Goal: Task Accomplishment & Management: Manage account settings

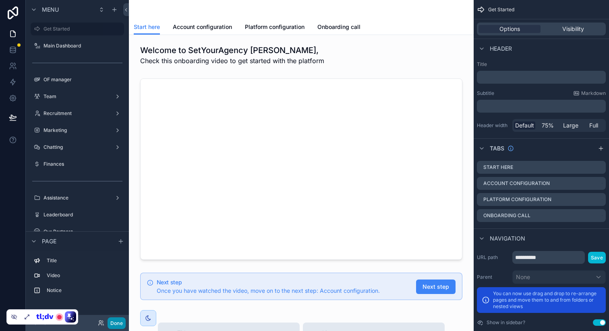
click at [119, 323] on button "Done" at bounding box center [117, 324] width 18 height 12
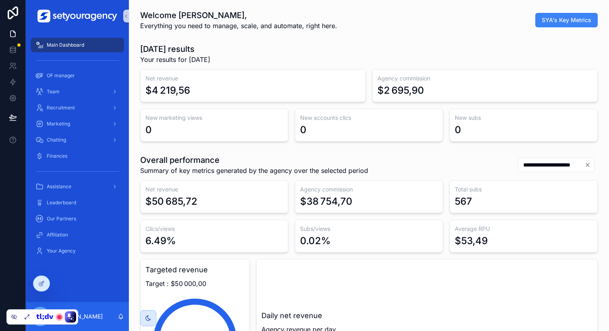
scroll to position [0, 2732]
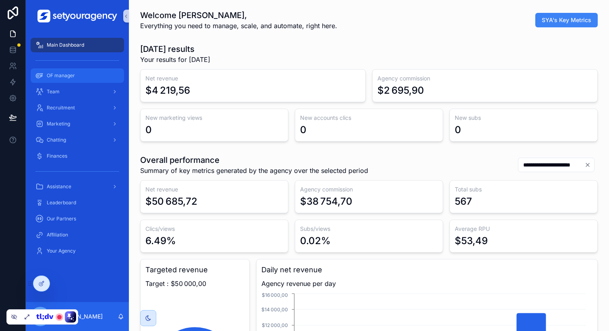
click at [77, 78] on div "OF manager" at bounding box center [77, 75] width 84 height 13
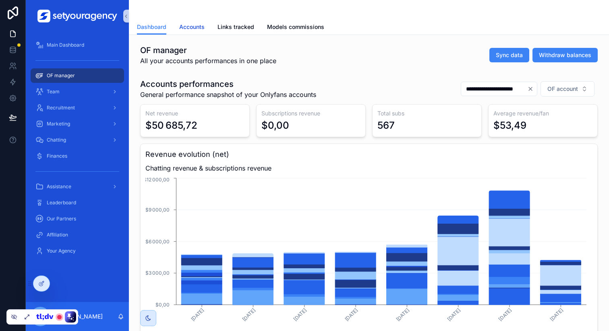
click at [189, 25] on span "Accounts" at bounding box center [191, 27] width 25 height 8
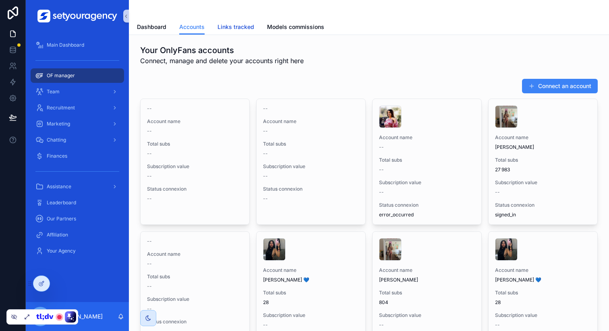
click at [238, 21] on link "Links tracked" at bounding box center [236, 28] width 37 height 16
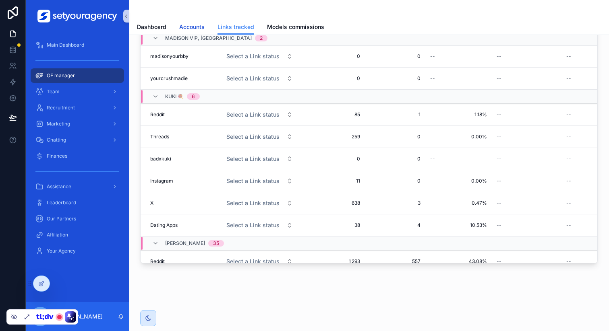
click at [186, 27] on span "Accounts" at bounding box center [191, 27] width 25 height 8
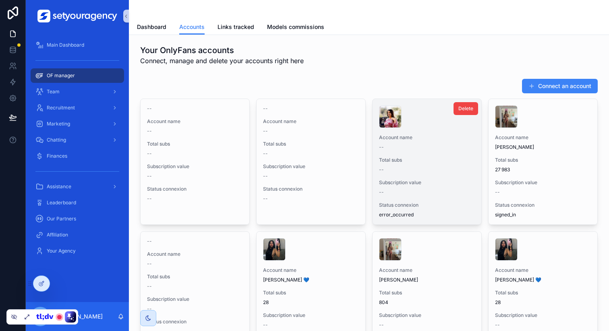
click at [442, 140] on span "Account name" at bounding box center [427, 138] width 96 height 6
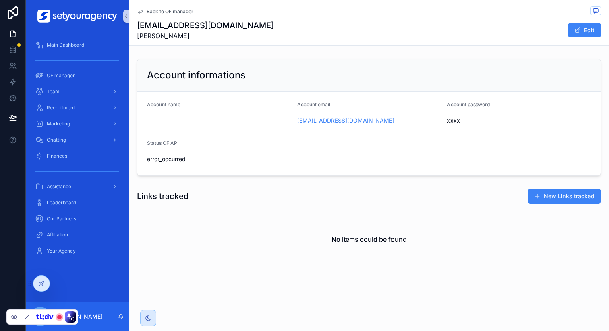
click at [163, 14] on span "Back to OF manager" at bounding box center [170, 11] width 47 height 6
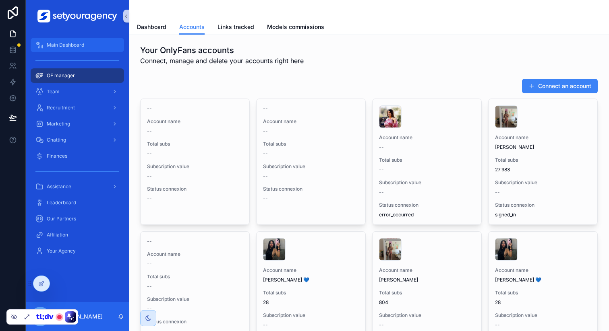
click at [79, 45] on span "Main Dashboard" at bounding box center [65, 45] width 37 height 6
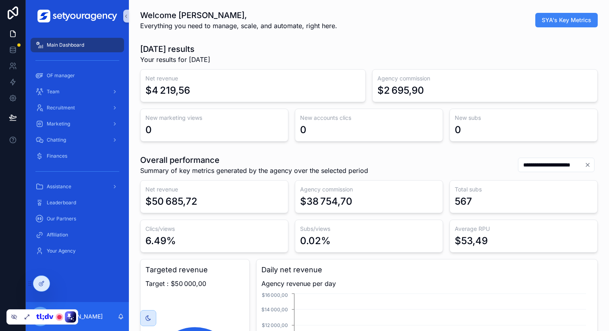
scroll to position [0, 2732]
click at [430, 41] on div "[DATE] results Your results for [DATE] Net revenue $4 219,56 Agency commission …" at bounding box center [368, 92] width 467 height 105
click at [556, 44] on div "[DATE] results Your results for [DATE]" at bounding box center [369, 54] width 458 height 21
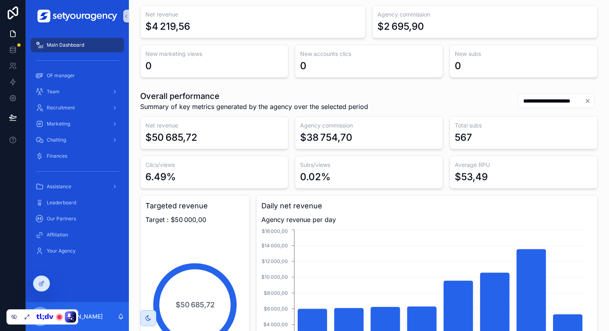
scroll to position [88, 0]
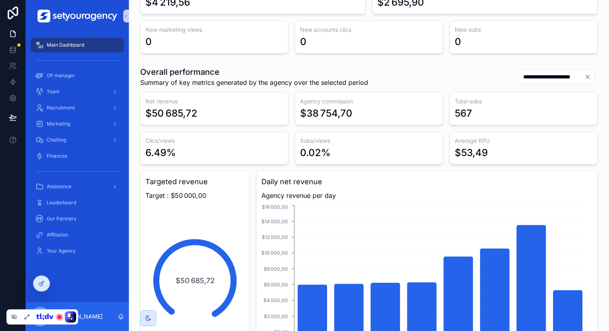
click at [519, 75] on input "**********" at bounding box center [551, 76] width 66 height 11
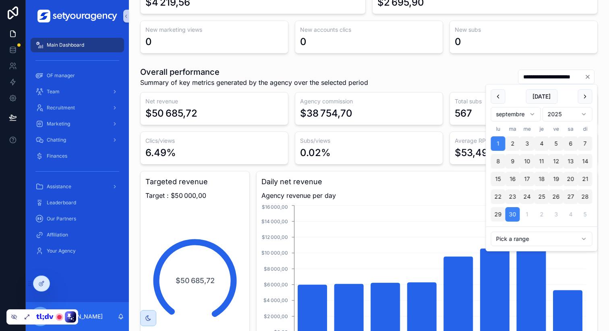
click at [484, 79] on div "**********" at bounding box center [369, 76] width 458 height 21
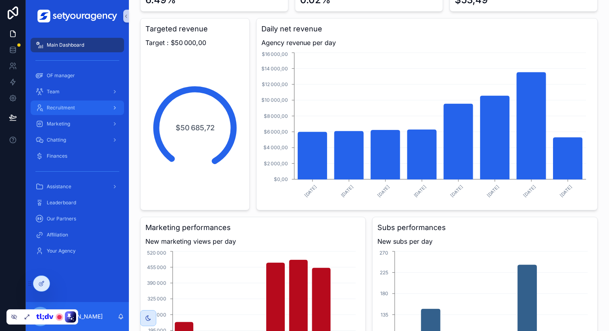
scroll to position [201, 0]
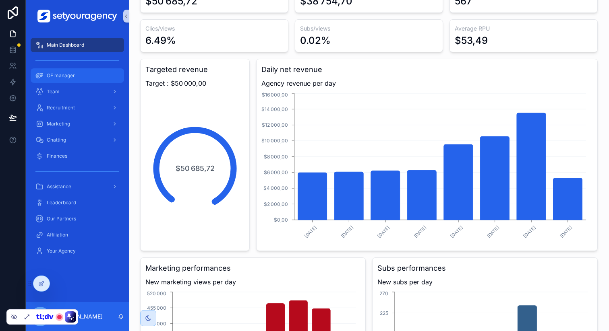
click at [91, 75] on div "OF manager" at bounding box center [77, 75] width 84 height 13
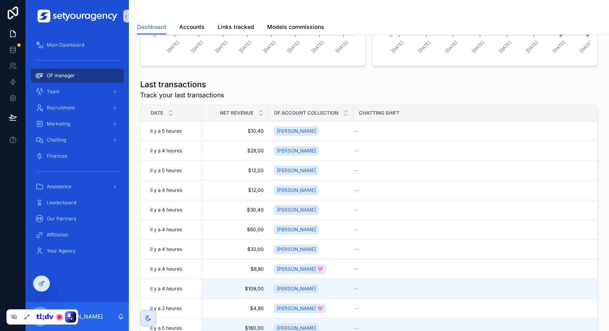
scroll to position [480, 0]
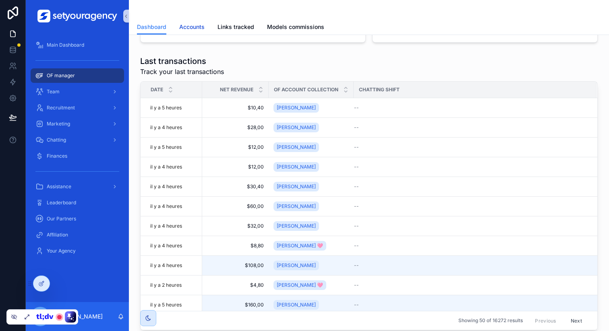
click at [179, 21] on link "Accounts" at bounding box center [191, 28] width 25 height 16
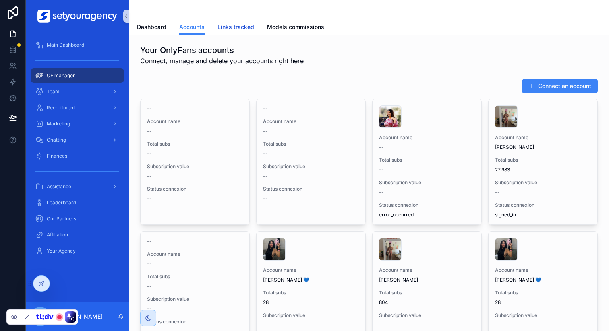
click at [226, 21] on link "Links tracked" at bounding box center [236, 28] width 37 height 16
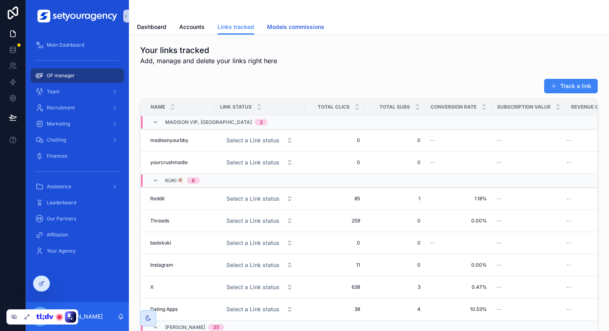
click at [295, 25] on span "Models commissions" at bounding box center [295, 27] width 57 height 8
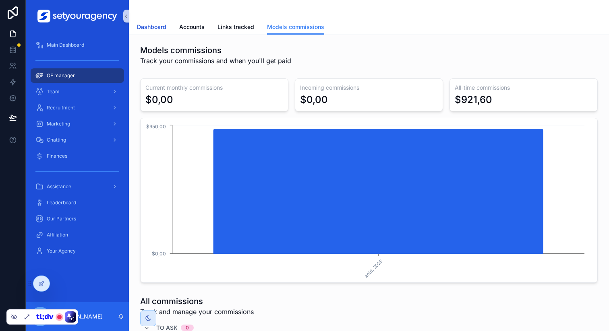
click at [153, 31] on link "Dashboard" at bounding box center [151, 28] width 29 height 16
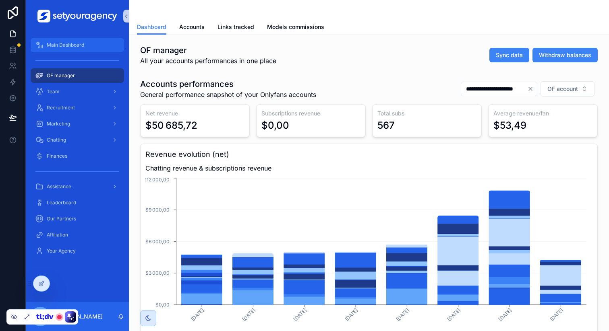
click at [98, 43] on div "Main Dashboard" at bounding box center [77, 45] width 84 height 13
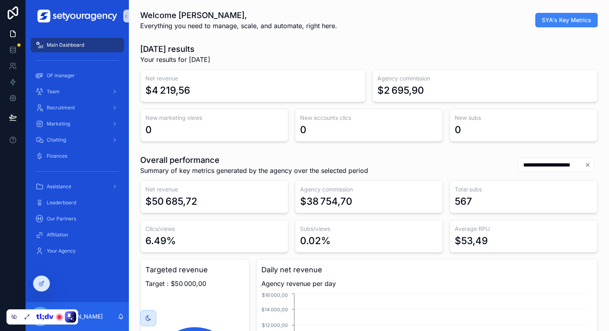
scroll to position [0, 2732]
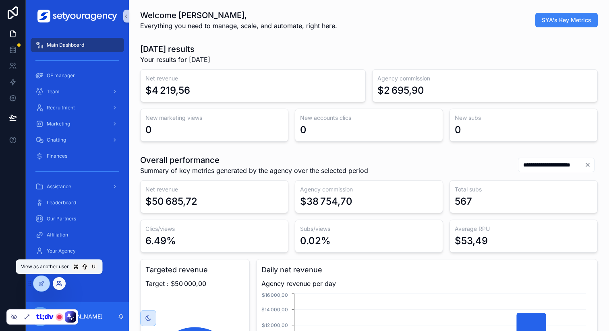
click at [60, 284] on icon at bounding box center [59, 284] width 6 height 6
click at [289, 47] on div "[DATE] results Your results for [DATE]" at bounding box center [369, 54] width 458 height 21
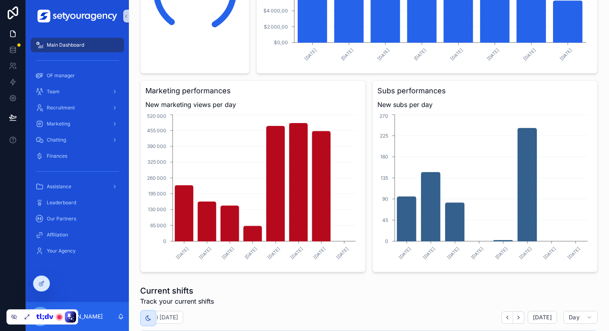
scroll to position [385, 0]
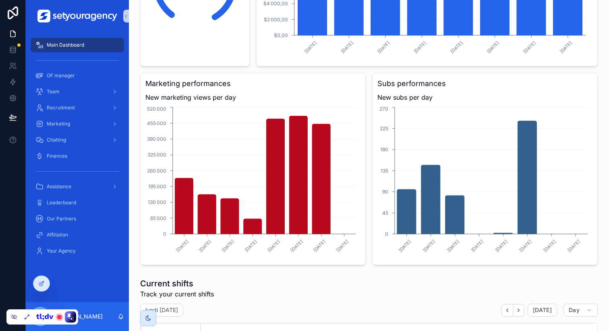
click at [365, 74] on div "Net revenue $50 685,72 Agency commission $38 754,70 Total subs 567 Clics/views …" at bounding box center [369, 30] width 458 height 470
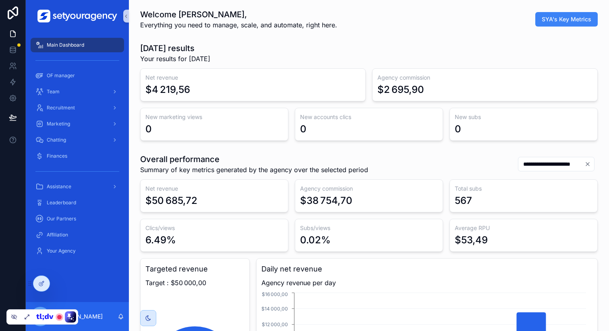
scroll to position [0, 0]
click at [365, 103] on div "Net revenue $4 219,56 Agency commission $2 695,90 New marketing views 0 New acc…" at bounding box center [369, 105] width 458 height 73
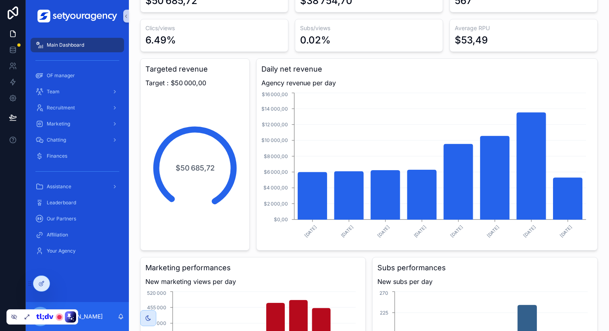
scroll to position [404, 0]
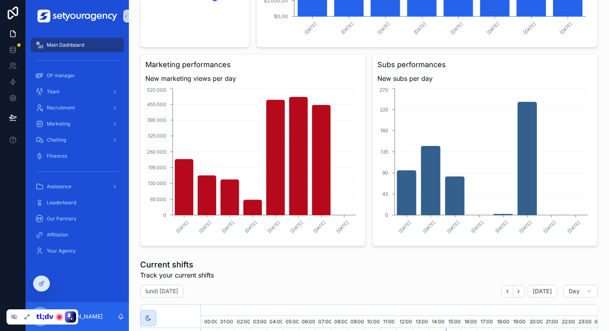
click at [365, 88] on div "Net revenue $50 685,72 Agency commission $38 754,70 Total subs 567 Clics/views …" at bounding box center [369, 11] width 458 height 470
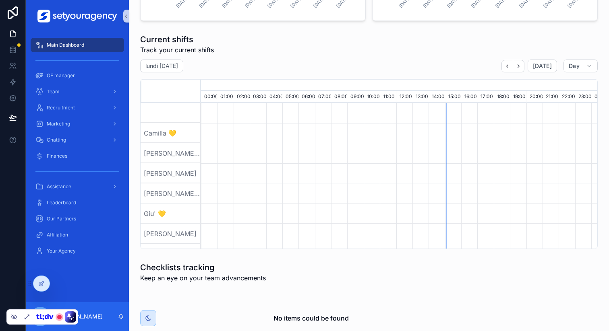
scroll to position [756, 0]
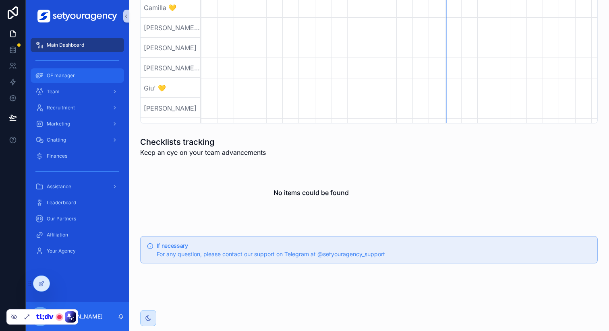
click at [82, 77] on div "OF manager" at bounding box center [77, 75] width 84 height 13
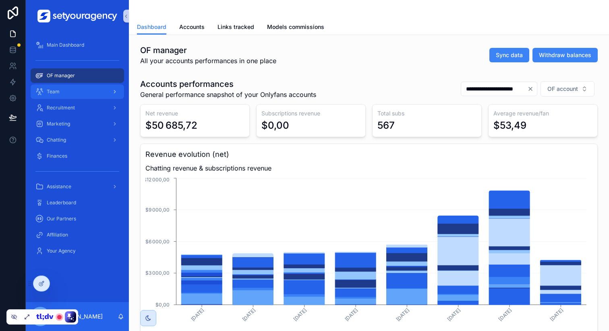
click at [82, 89] on div "Team" at bounding box center [77, 91] width 84 height 13
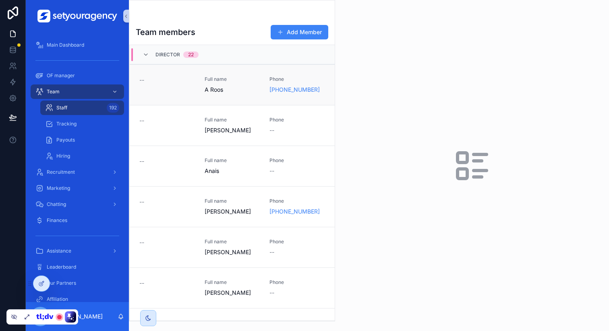
click at [214, 87] on span "A Roos" at bounding box center [233, 90] width 56 height 8
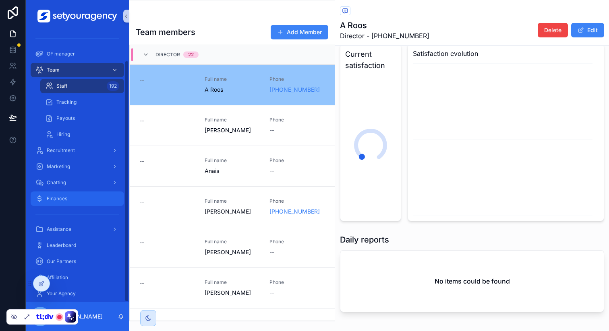
scroll to position [31, 0]
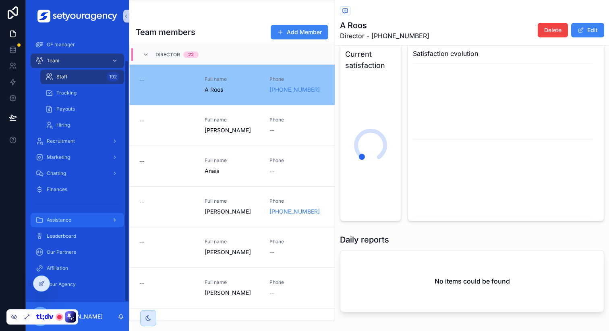
click at [90, 218] on div "Assistance" at bounding box center [77, 220] width 84 height 13
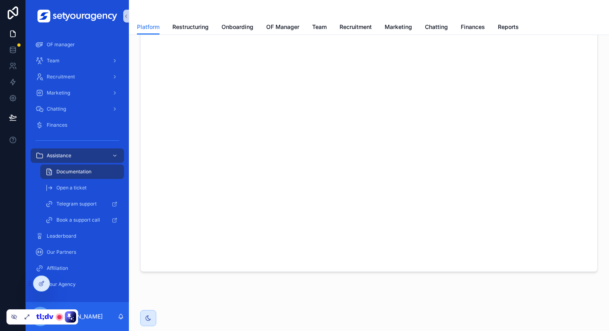
scroll to position [69, 0]
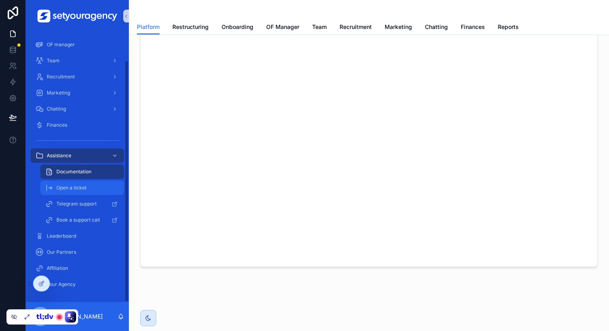
click at [85, 182] on div "Open a ticket" at bounding box center [82, 188] width 74 height 13
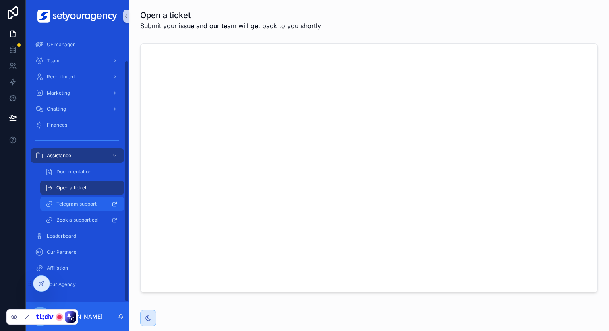
click at [70, 200] on div "Telegram support" at bounding box center [82, 204] width 74 height 13
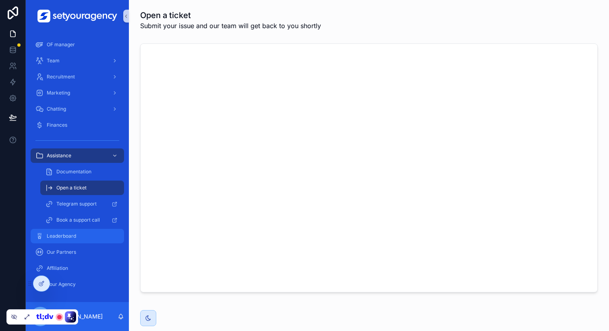
click at [90, 236] on div "Leaderboard" at bounding box center [77, 236] width 84 height 13
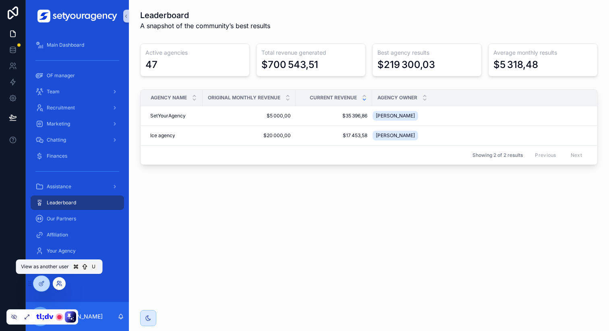
click at [58, 284] on icon at bounding box center [59, 284] width 6 height 6
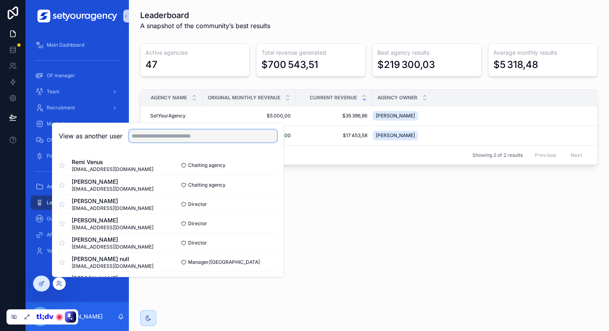
click at [162, 136] on input "text" at bounding box center [203, 136] width 148 height 13
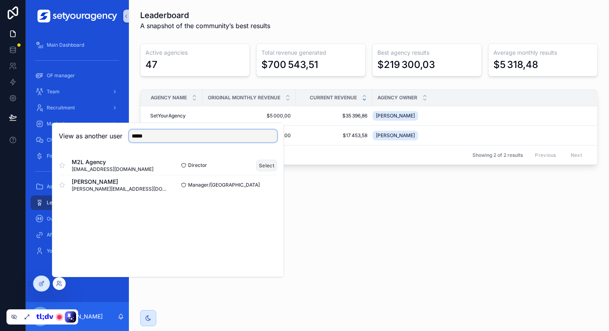
type input "*****"
click at [261, 163] on button "Select" at bounding box center [266, 166] width 21 height 12
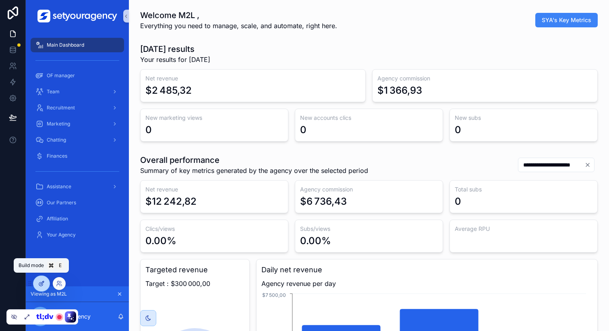
click at [41, 285] on icon at bounding box center [41, 284] width 6 height 6
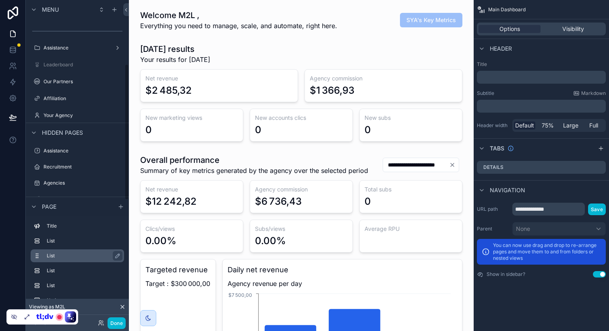
scroll to position [151, 0]
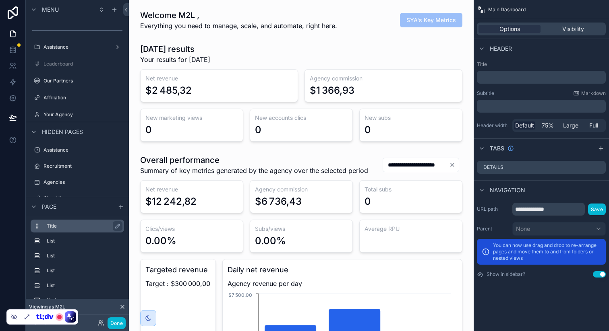
click at [61, 230] on div "Title" at bounding box center [84, 227] width 74 height 10
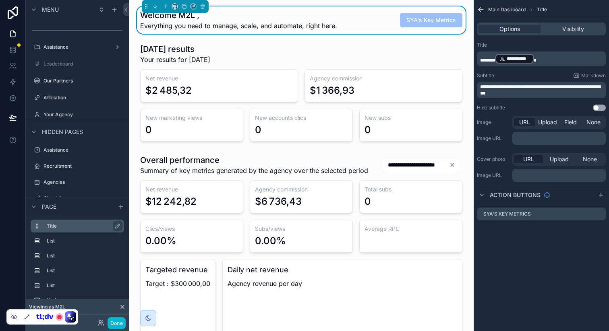
scroll to position [0, 1785]
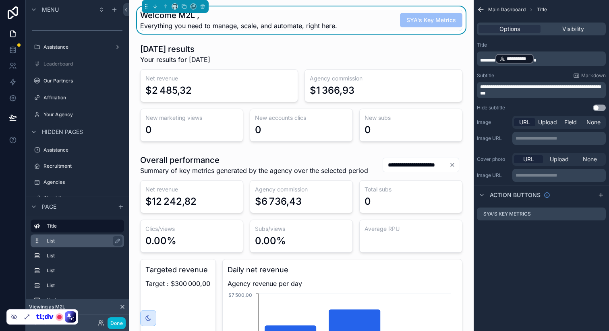
click at [63, 236] on div "List" at bounding box center [84, 241] width 74 height 10
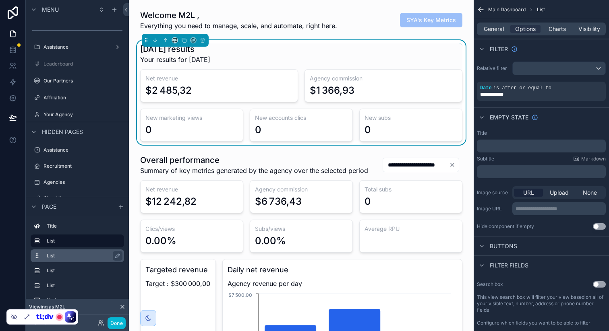
click at [66, 254] on label "List" at bounding box center [82, 256] width 71 height 6
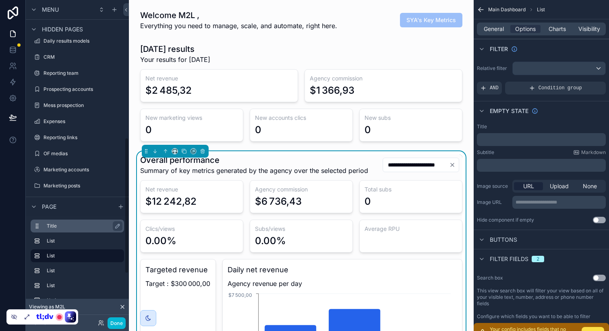
scroll to position [437, 0]
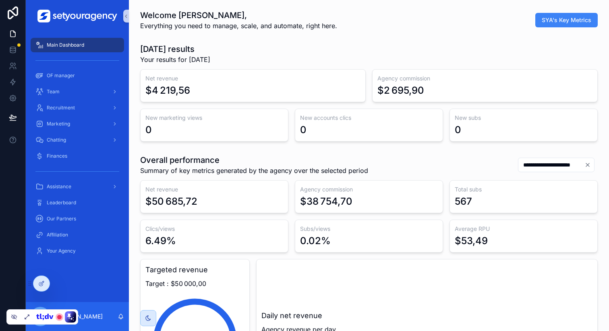
scroll to position [0, 2732]
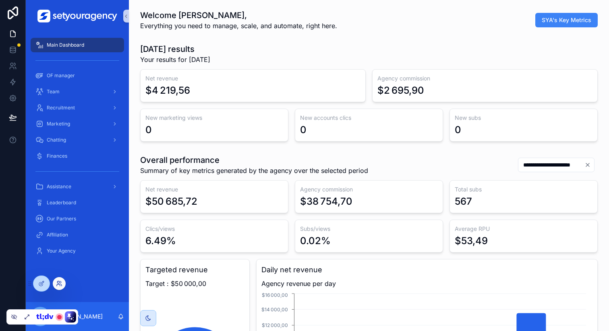
click at [57, 284] on icon at bounding box center [59, 284] width 6 height 6
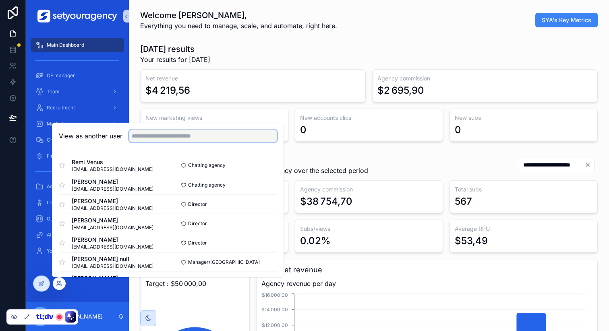
click at [180, 139] on input "text" at bounding box center [203, 136] width 148 height 13
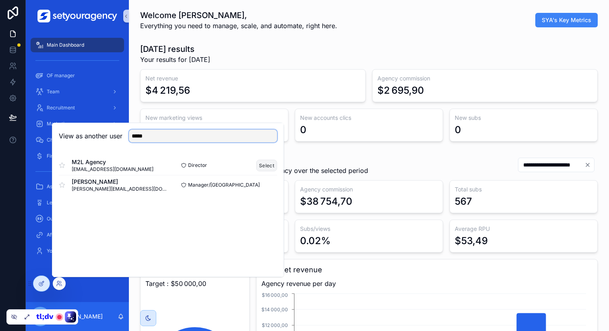
type input "*****"
click at [263, 165] on button "Select" at bounding box center [266, 166] width 21 height 12
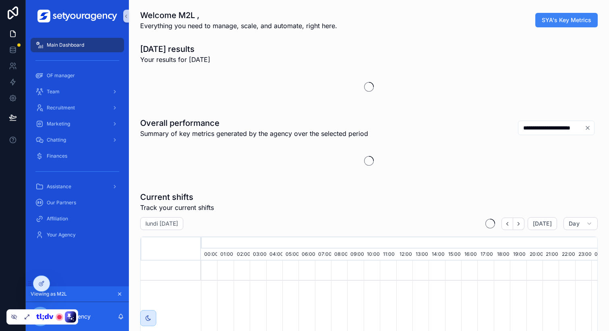
scroll to position [0, 2732]
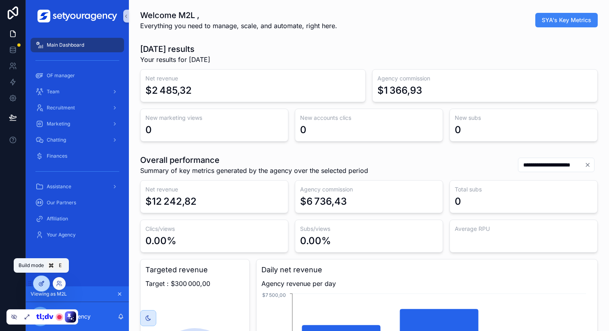
click at [40, 285] on icon at bounding box center [41, 284] width 6 height 6
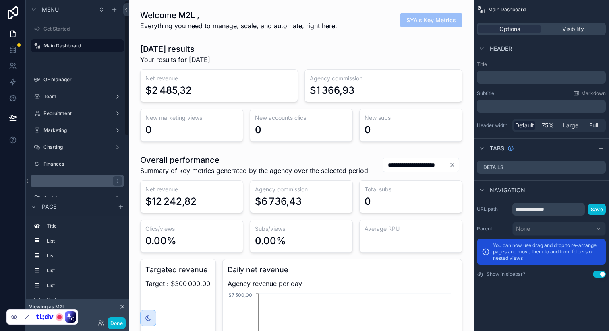
scroll to position [0, 1785]
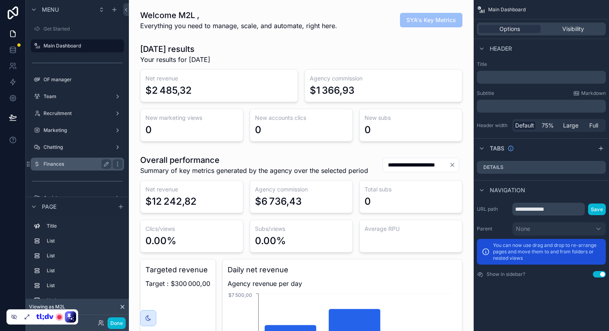
click at [80, 163] on label "Finances" at bounding box center [76, 164] width 64 height 6
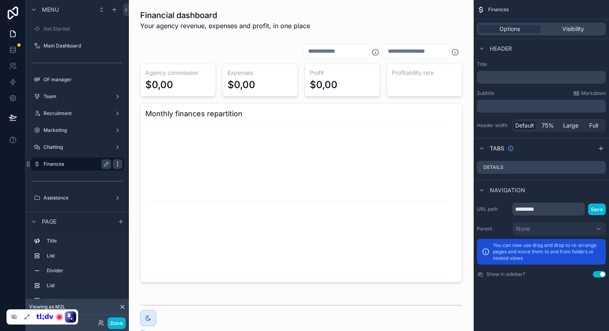
click at [117, 163] on icon "scrollable content" at bounding box center [117, 164] width 6 height 6
click at [527, 62] on label "Title" at bounding box center [541, 64] width 129 height 6
click at [491, 79] on p "﻿" at bounding box center [542, 77] width 124 height 8
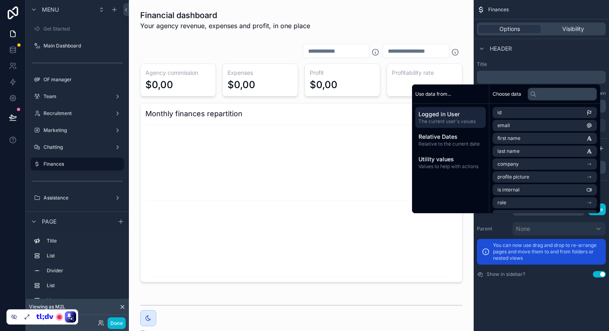
click at [551, 56] on div "Header" at bounding box center [541, 48] width 135 height 19
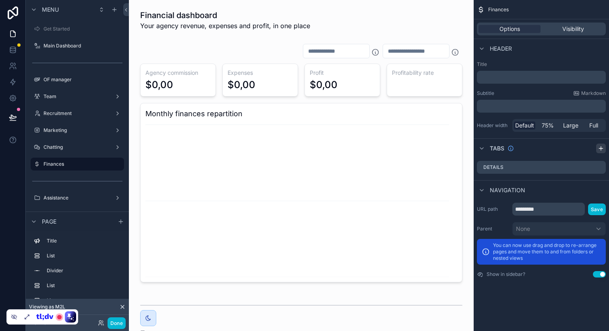
click at [600, 147] on icon "scrollable content" at bounding box center [601, 148] width 6 height 6
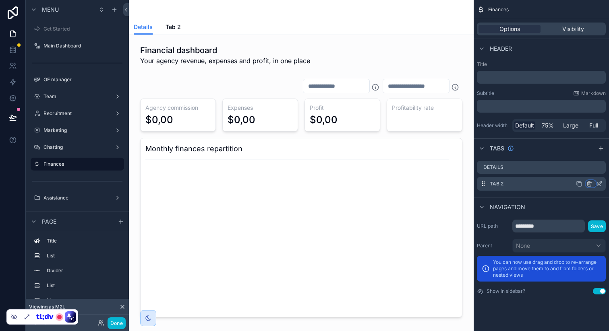
click at [590, 184] on icon "scrollable content" at bounding box center [590, 185] width 0 height 2
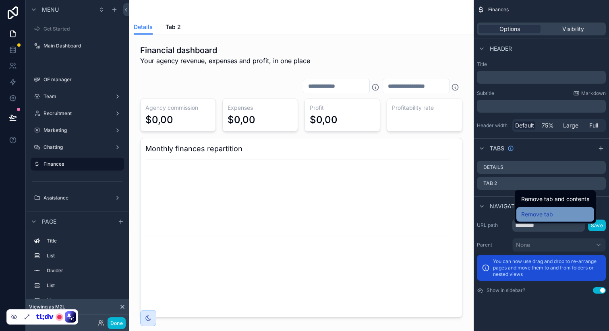
click at [563, 211] on div "Remove tab" at bounding box center [555, 215] width 68 height 10
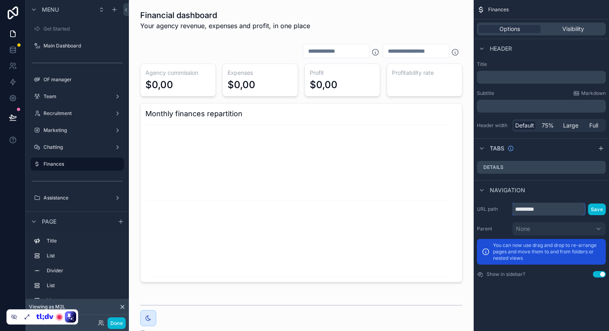
drag, startPoint x: 516, startPoint y: 209, endPoint x: 553, endPoint y: 209, distance: 37.1
click at [553, 209] on input "*********" at bounding box center [548, 209] width 73 height 13
click at [576, 27] on span "Visibility" at bounding box center [573, 29] width 22 height 8
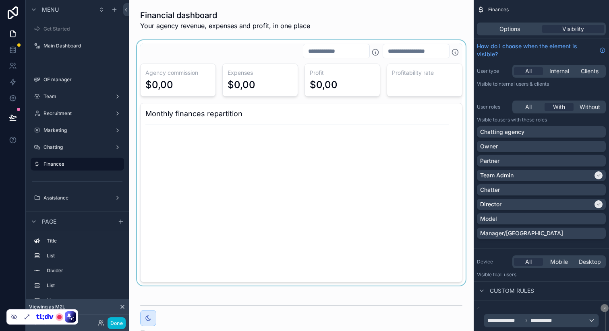
click at [200, 53] on div "scrollable content" at bounding box center [301, 163] width 332 height 246
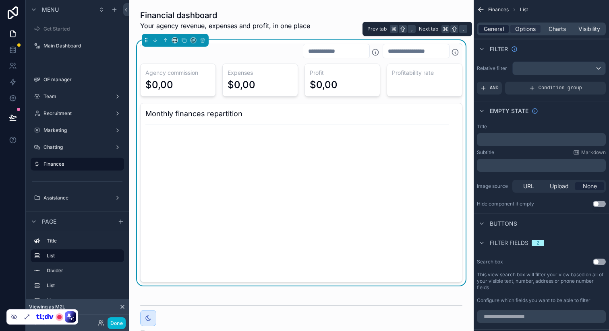
click at [502, 29] on span "General" at bounding box center [494, 29] width 20 height 8
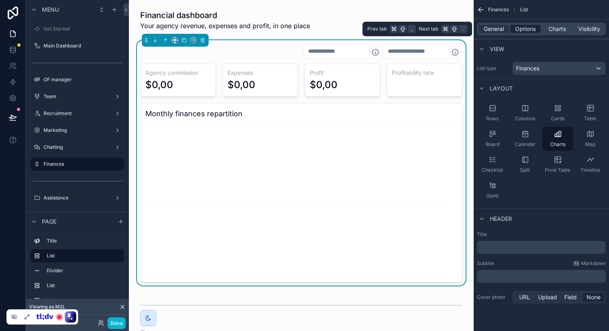
click at [524, 27] on span "Options" at bounding box center [525, 29] width 21 height 8
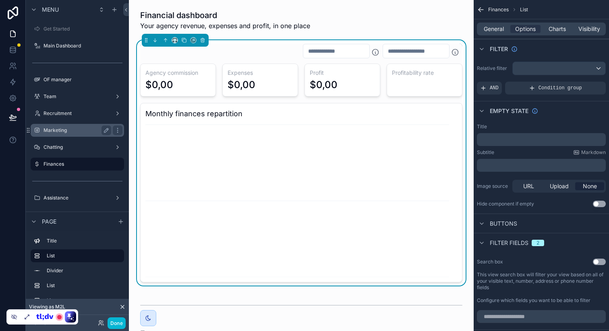
click at [65, 128] on label "Marketing" at bounding box center [76, 130] width 64 height 6
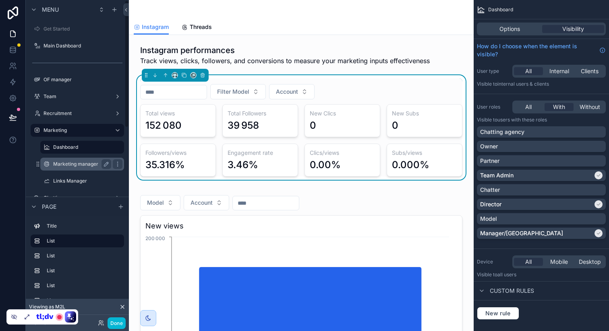
click at [79, 161] on div "Marketing manager" at bounding box center [82, 165] width 58 height 10
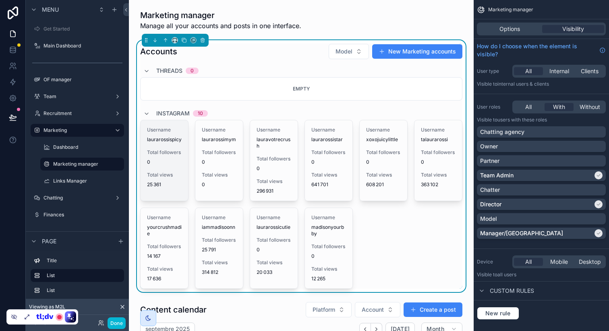
click at [175, 156] on span "Total followers" at bounding box center [164, 152] width 35 height 6
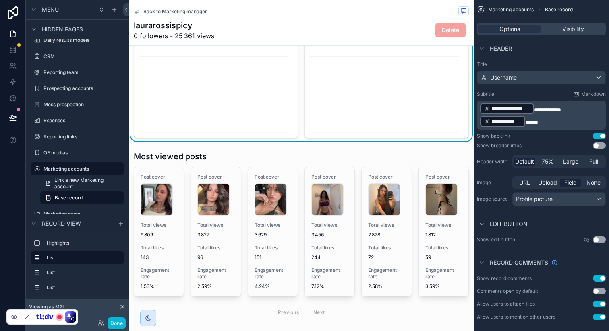
scroll to position [273, 0]
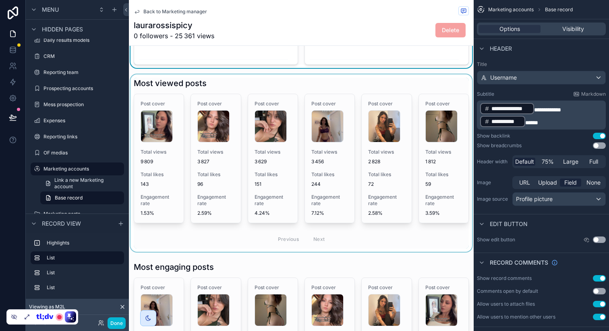
click at [285, 80] on div "scrollable content" at bounding box center [301, 164] width 345 height 178
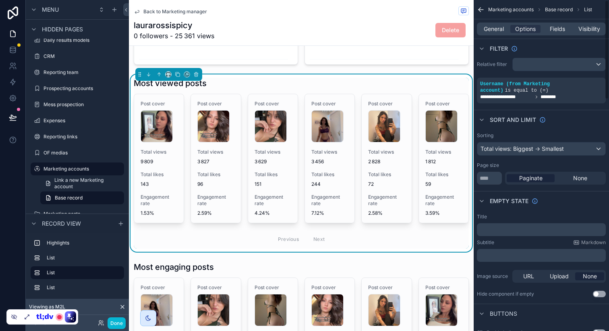
scroll to position [0, 0]
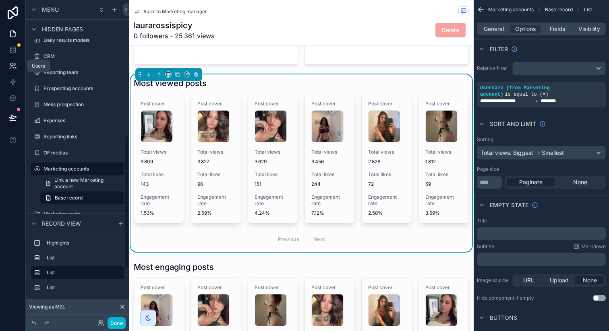
click at [13, 67] on icon at bounding box center [12, 68] width 4 height 2
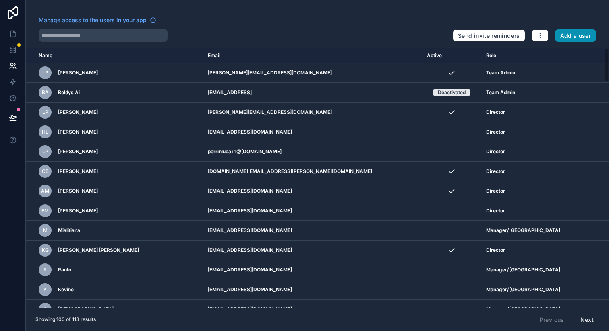
click at [578, 35] on button "Add a user" at bounding box center [575, 35] width 41 height 13
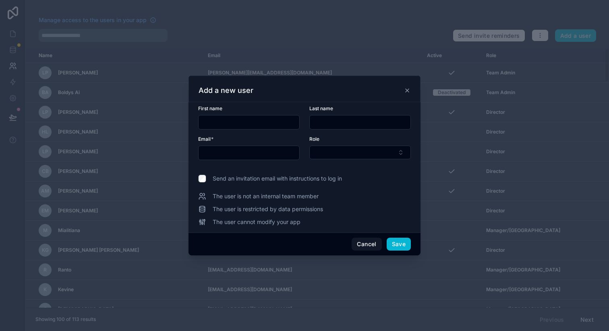
click at [255, 125] on input "text" at bounding box center [249, 122] width 101 height 11
type input "******"
click at [357, 125] on input "text" at bounding box center [360, 122] width 101 height 11
type input "****"
click at [261, 149] on input "text" at bounding box center [249, 152] width 101 height 11
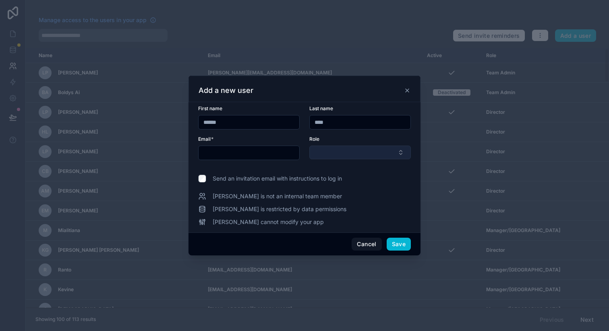
paste input "**********"
type input "**********"
click at [353, 153] on button "Select Button" at bounding box center [360, 153] width 102 height 14
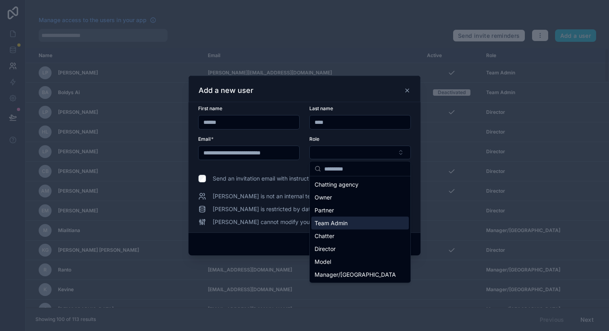
click at [344, 222] on span "Team Admin" at bounding box center [331, 224] width 33 height 8
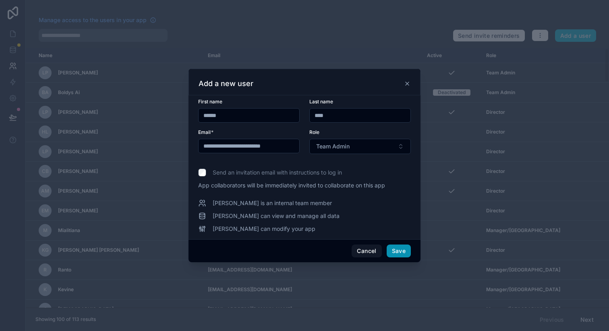
click at [401, 249] on button "Save" at bounding box center [399, 251] width 24 height 13
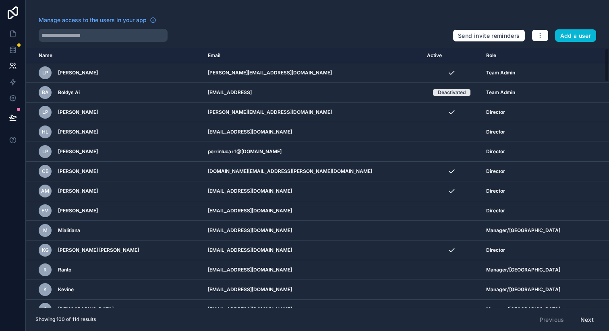
click at [403, 13] on div "Manage access to the users in your app Send invite reminders Add a user Name Em…" at bounding box center [317, 165] width 583 height 331
